Goal: Information Seeking & Learning: Learn about a topic

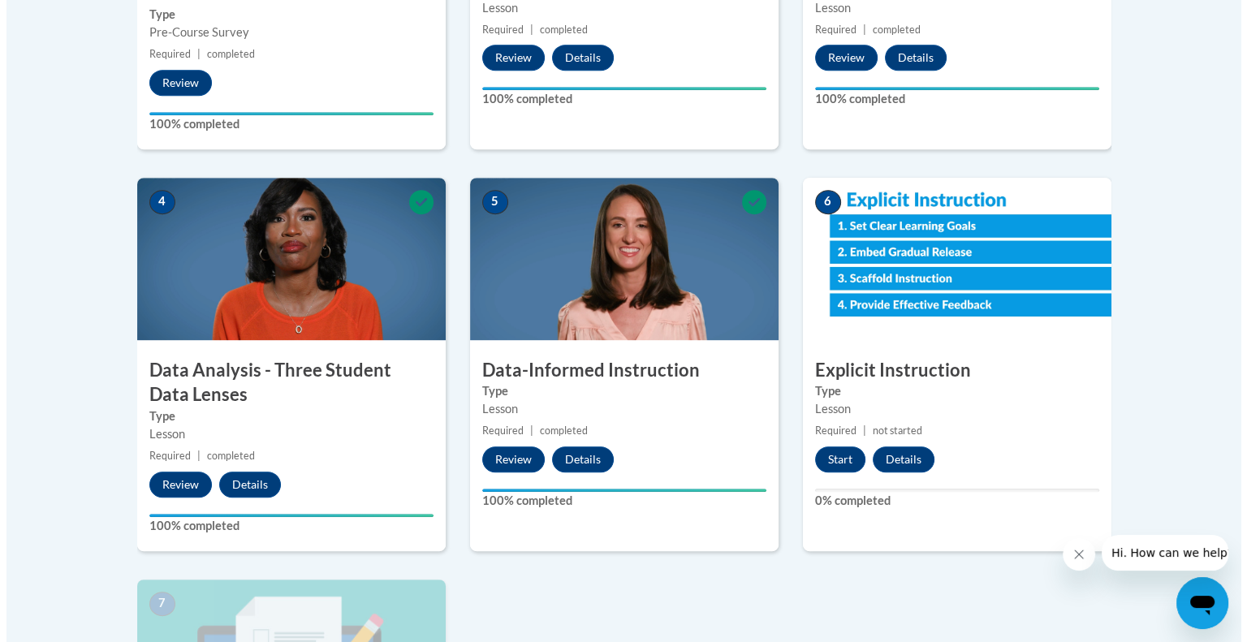
scroll to position [762, 0]
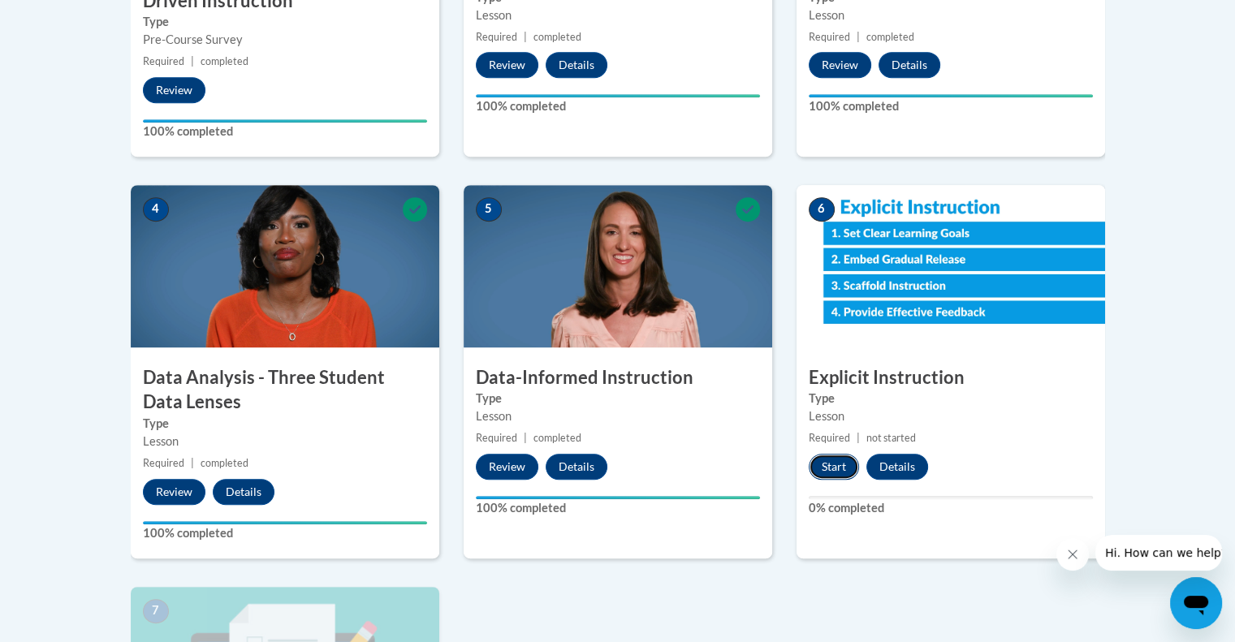
click at [827, 467] on button "Start" at bounding box center [834, 467] width 50 height 26
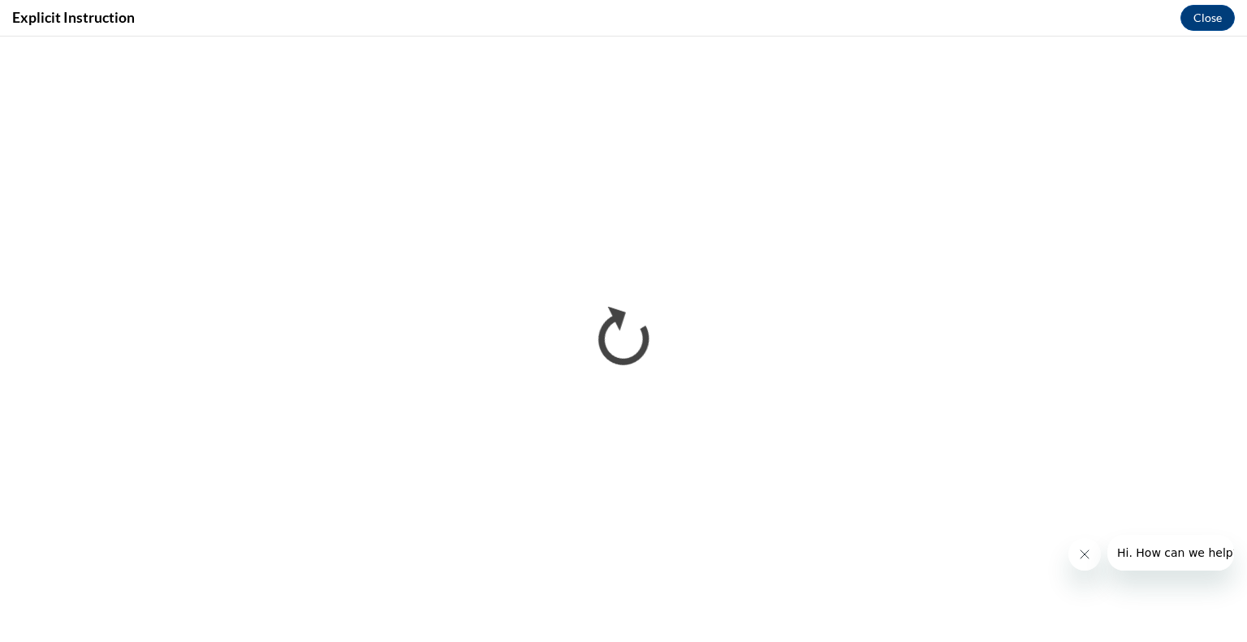
scroll to position [0, 0]
